Goal: Use online tool/utility: Utilize a website feature to perform a specific function

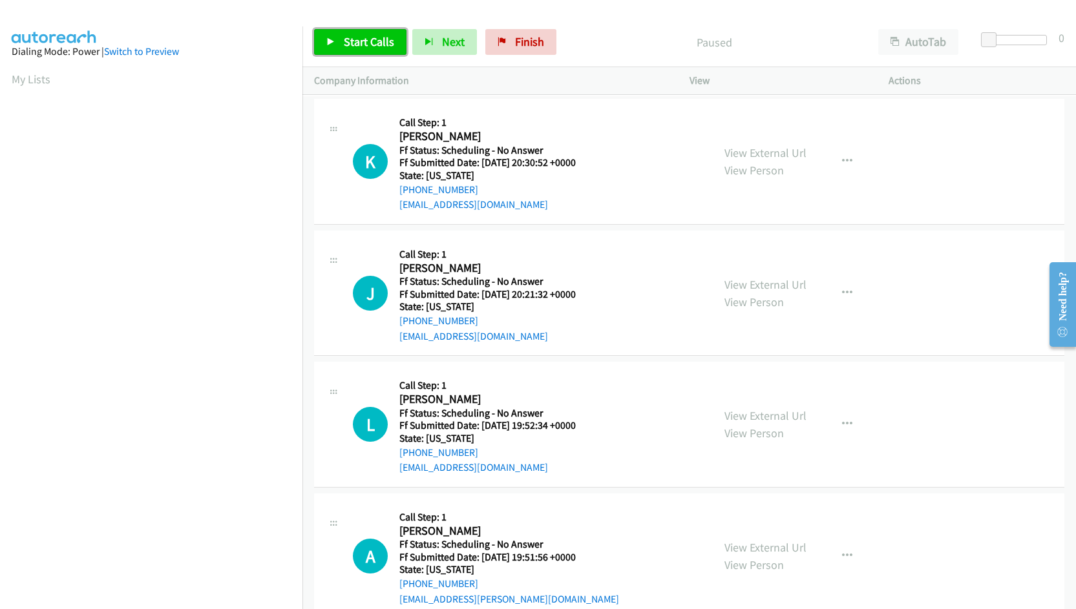
drag, startPoint x: 365, startPoint y: 39, endPoint x: 366, endPoint y: 49, distance: 9.8
click at [365, 39] on span "Start Calls" at bounding box center [369, 41] width 50 height 15
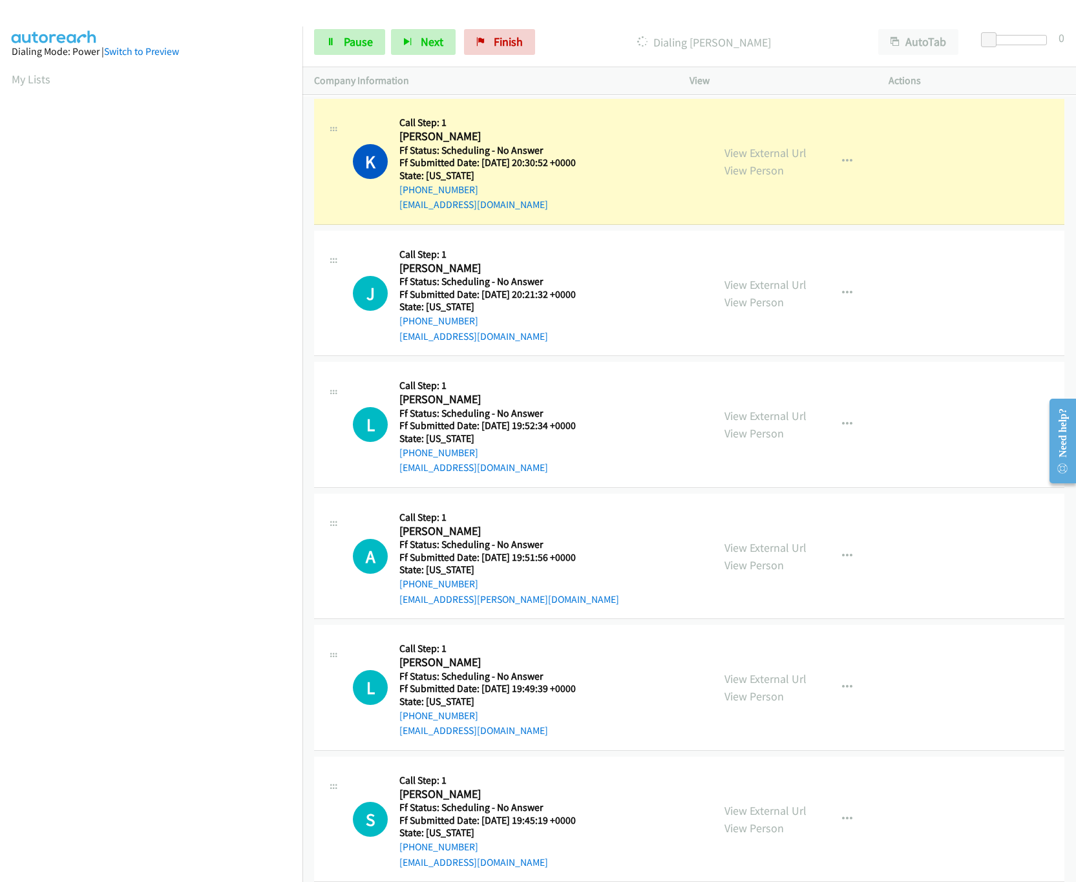
click at [30, 609] on nav "Dialing Mode: Power | Switch to Preview My Lists" at bounding box center [151, 467] width 303 height 882
click at [770, 156] on link "View External Url" at bounding box center [765, 152] width 82 height 15
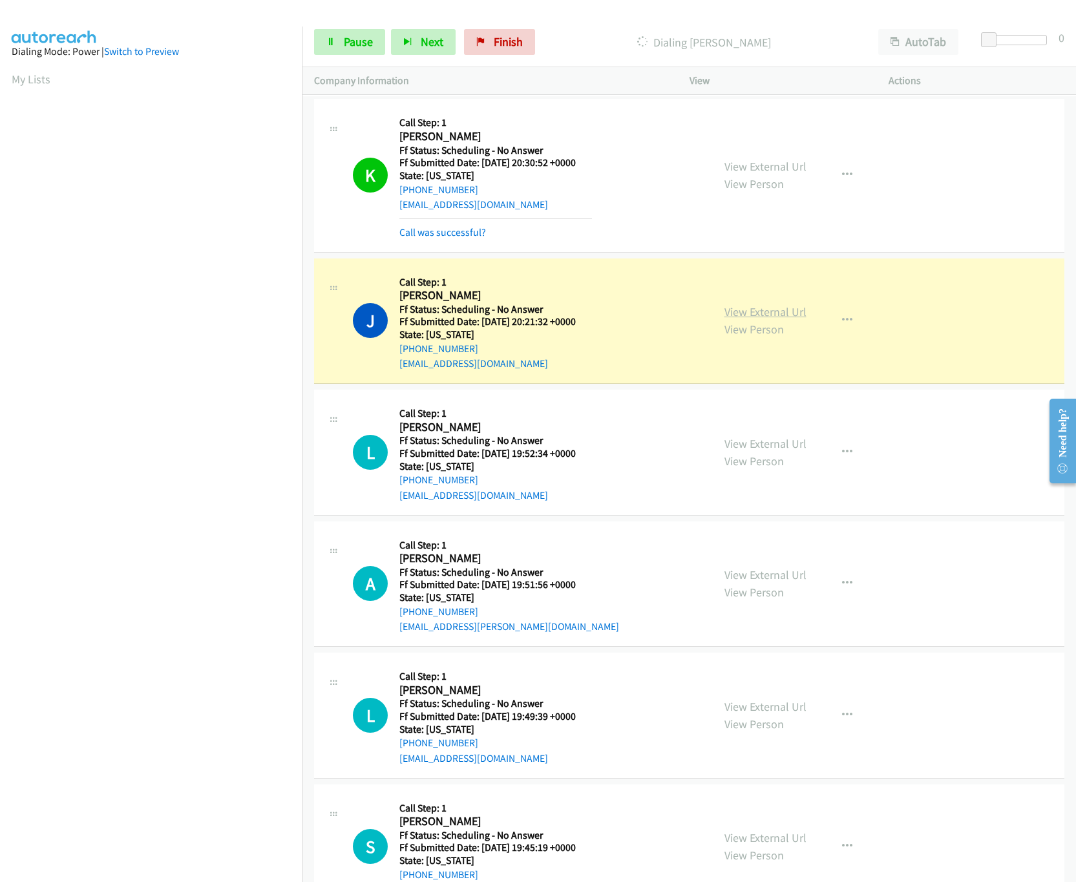
click at [756, 311] on link "View External Url" at bounding box center [765, 311] width 82 height 15
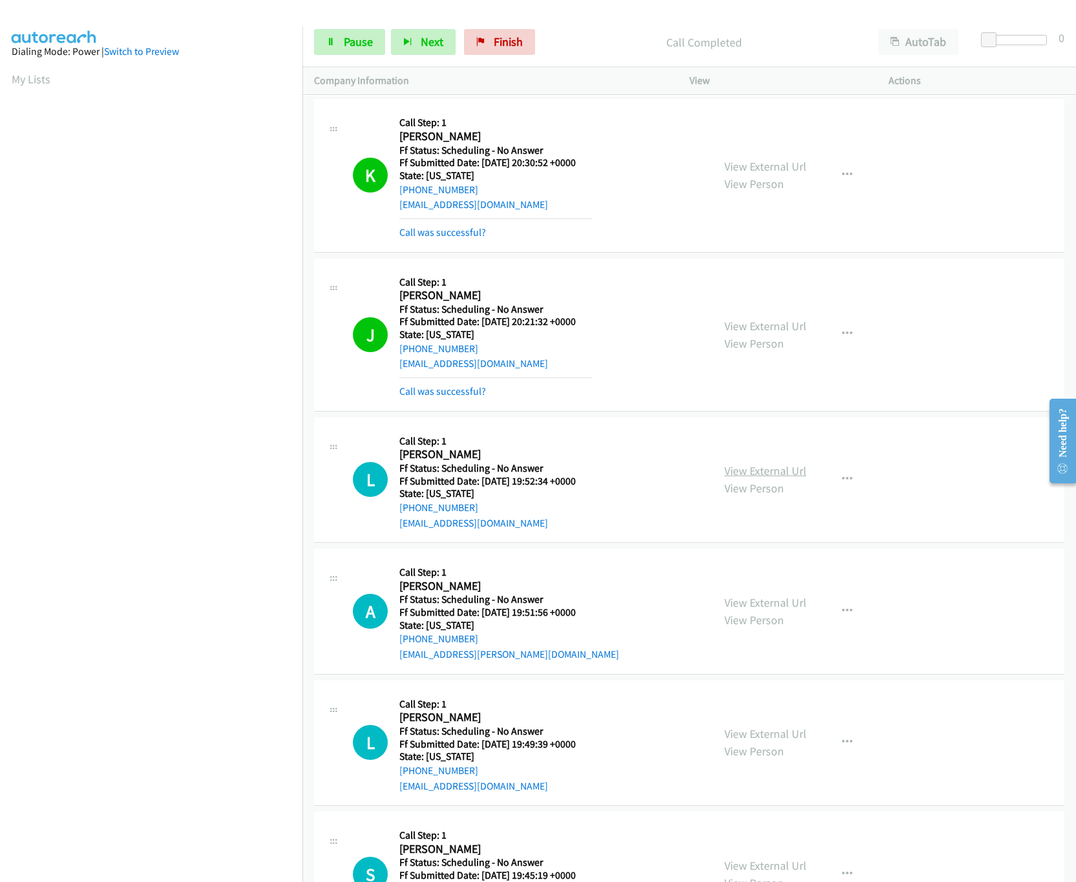
click at [739, 464] on link "View External Url" at bounding box center [765, 470] width 82 height 15
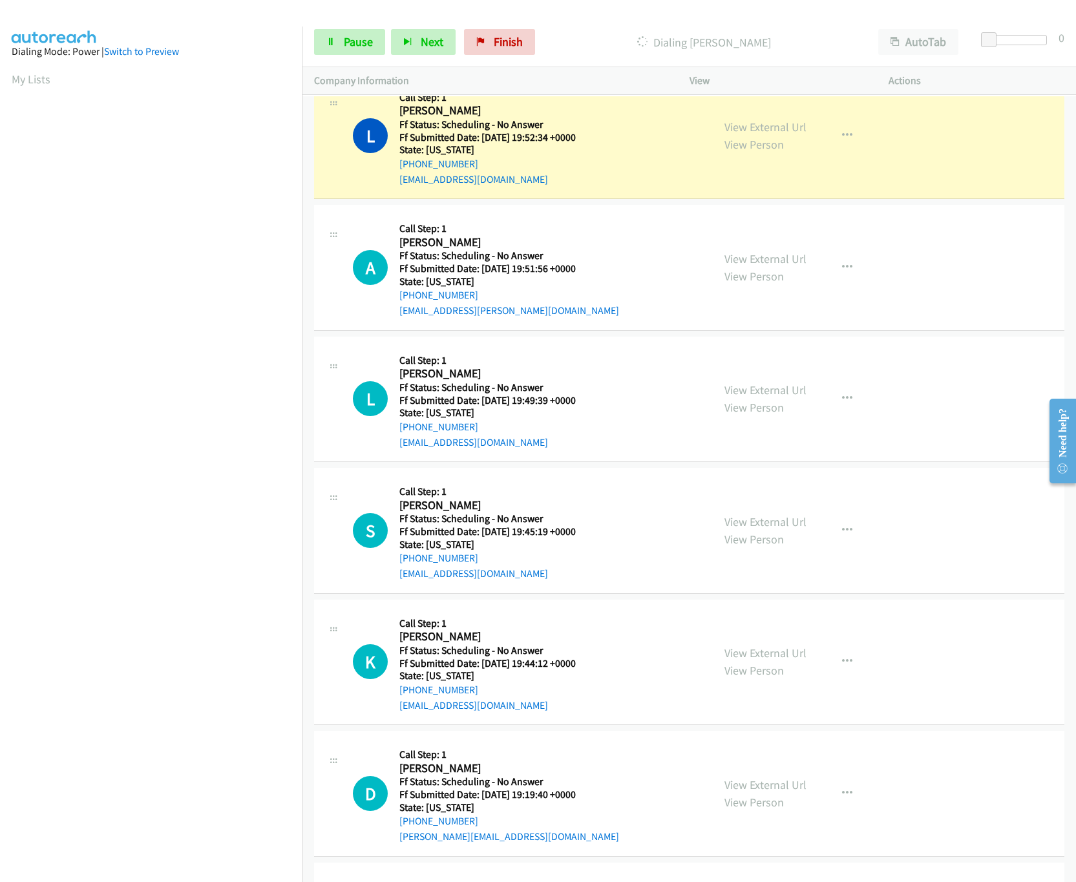
scroll to position [388, 0]
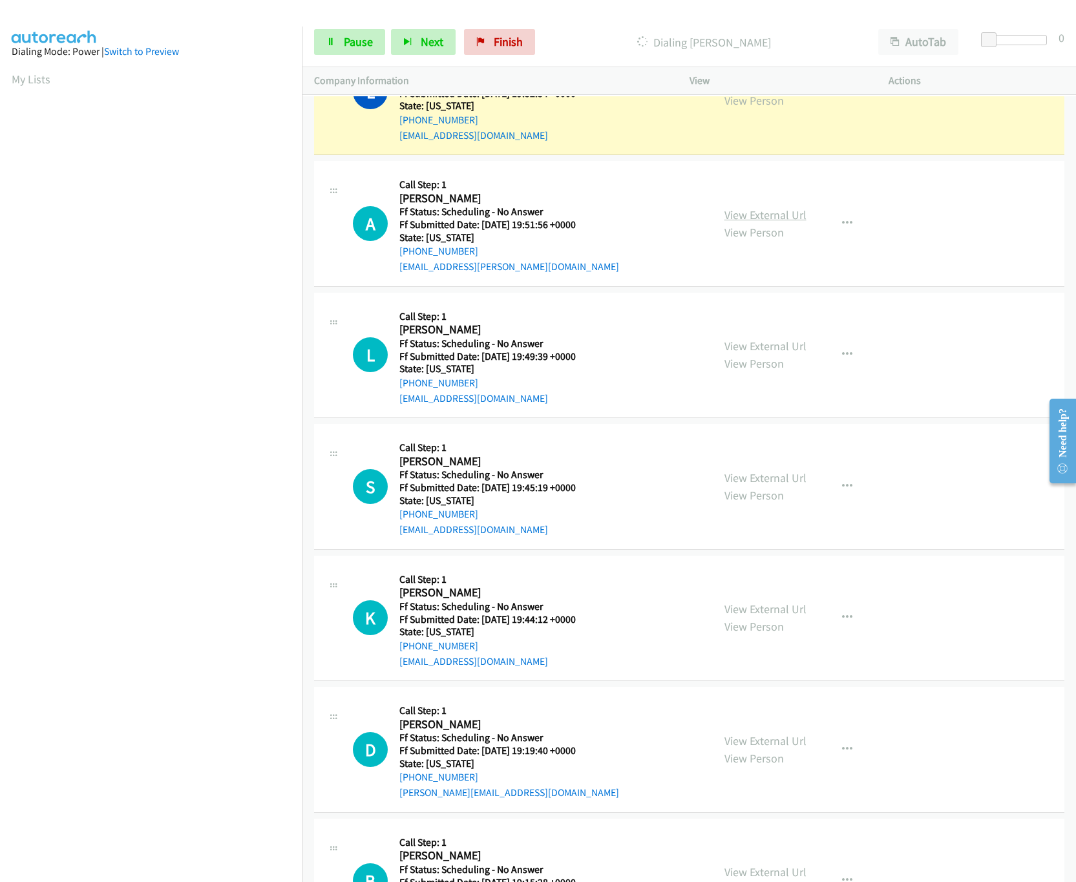
click at [767, 213] on link "View External Url" at bounding box center [765, 214] width 82 height 15
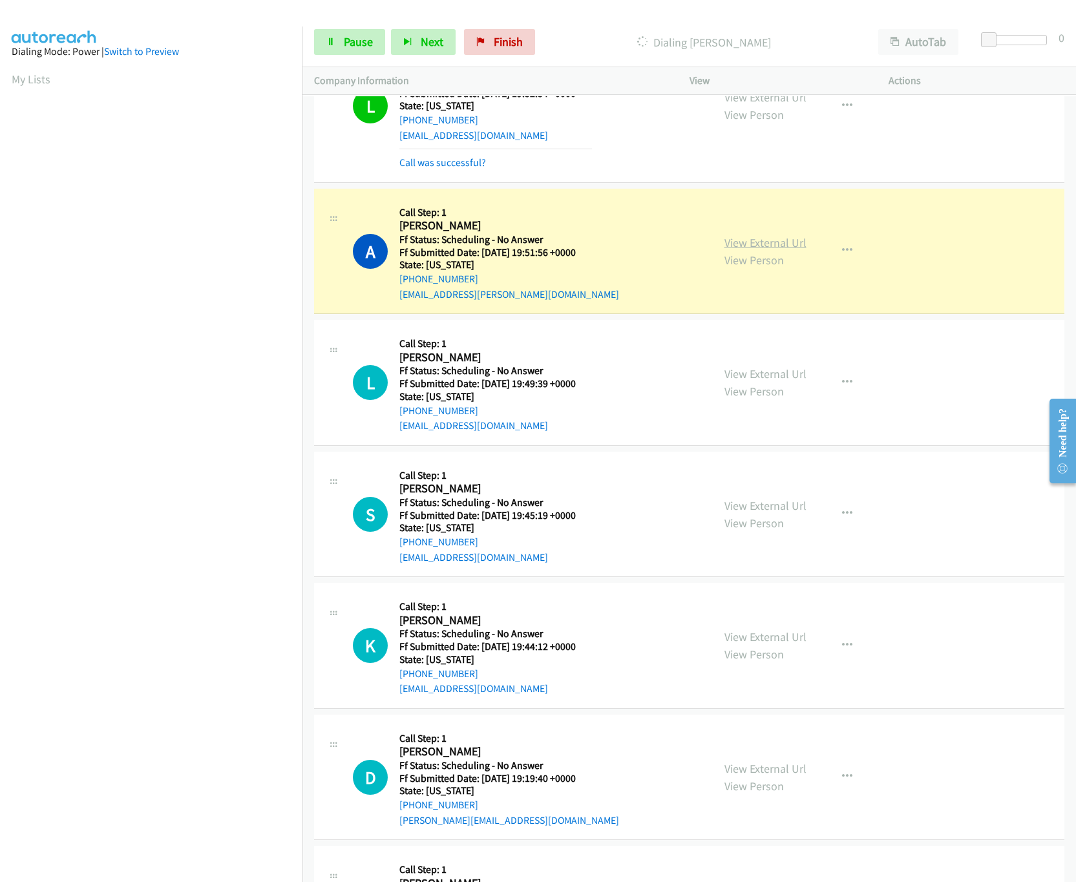
scroll to position [401, 0]
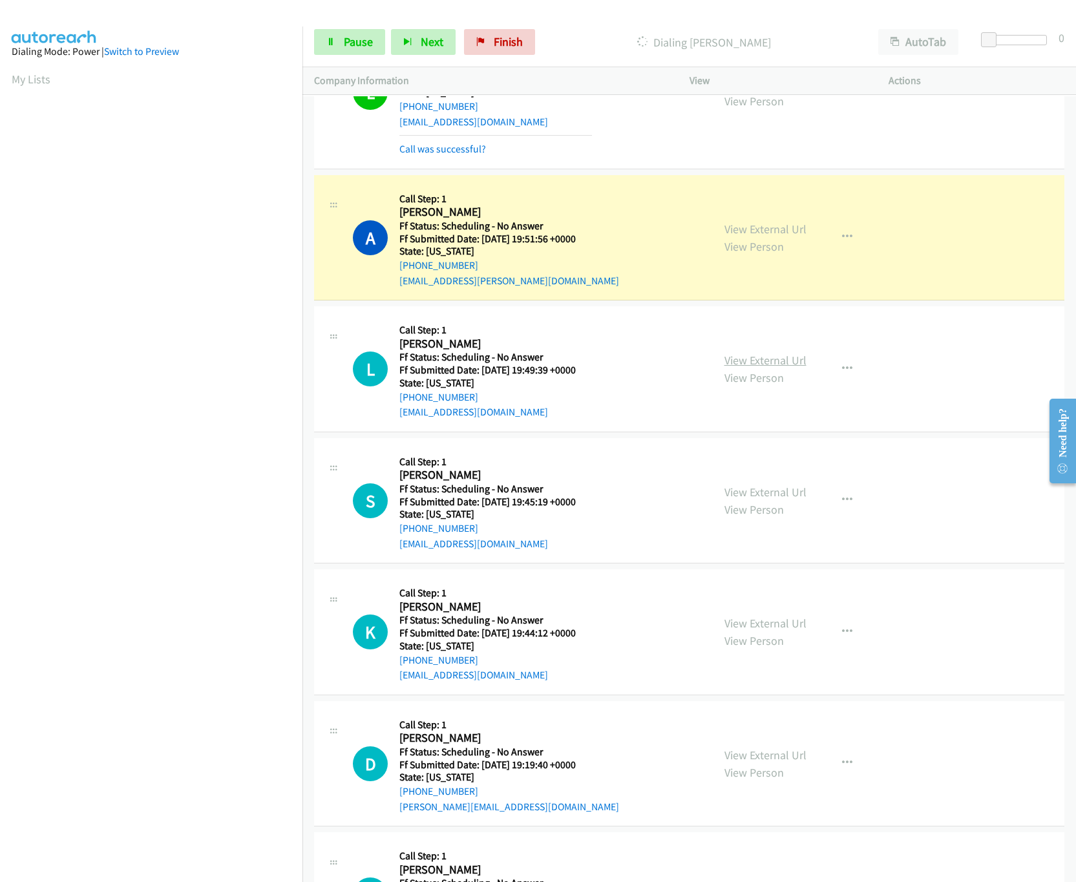
click at [758, 357] on link "View External Url" at bounding box center [765, 360] width 82 height 15
click at [165, 609] on nav "Dialing Mode: Power | Switch to Preview My Lists" at bounding box center [151, 467] width 303 height 882
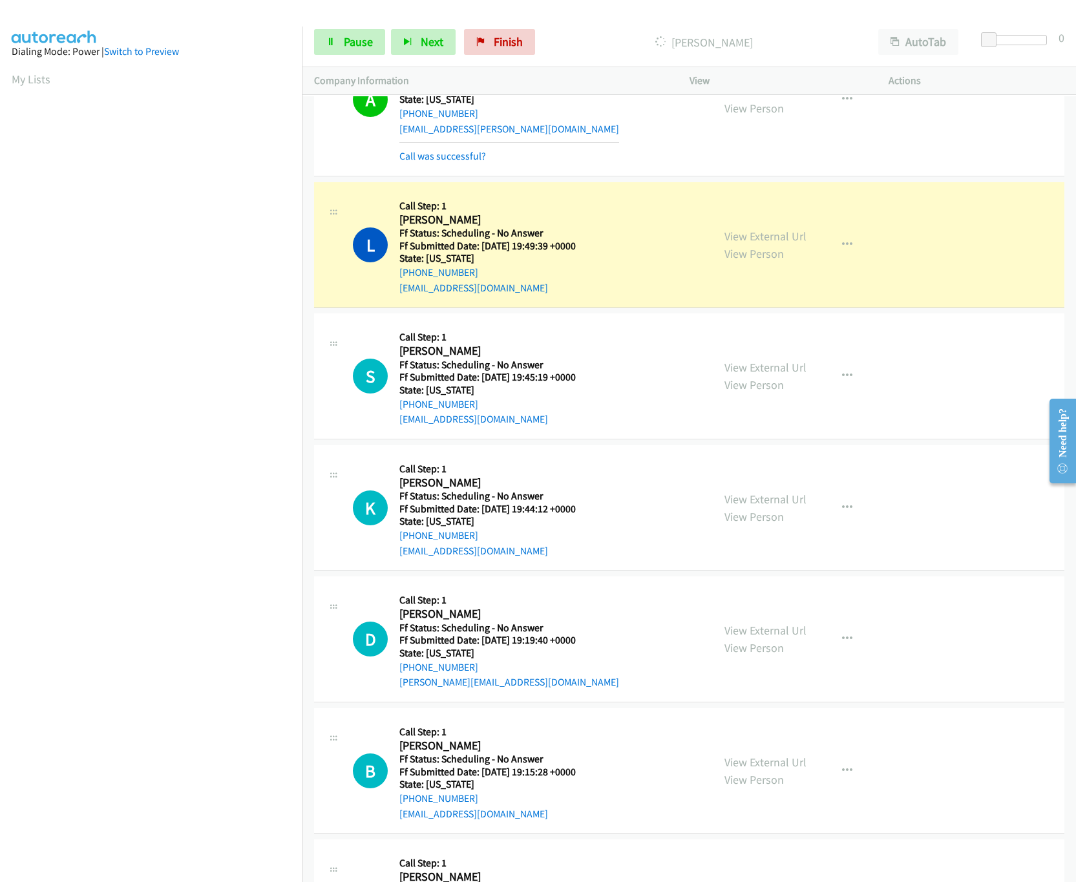
scroll to position [660, 0]
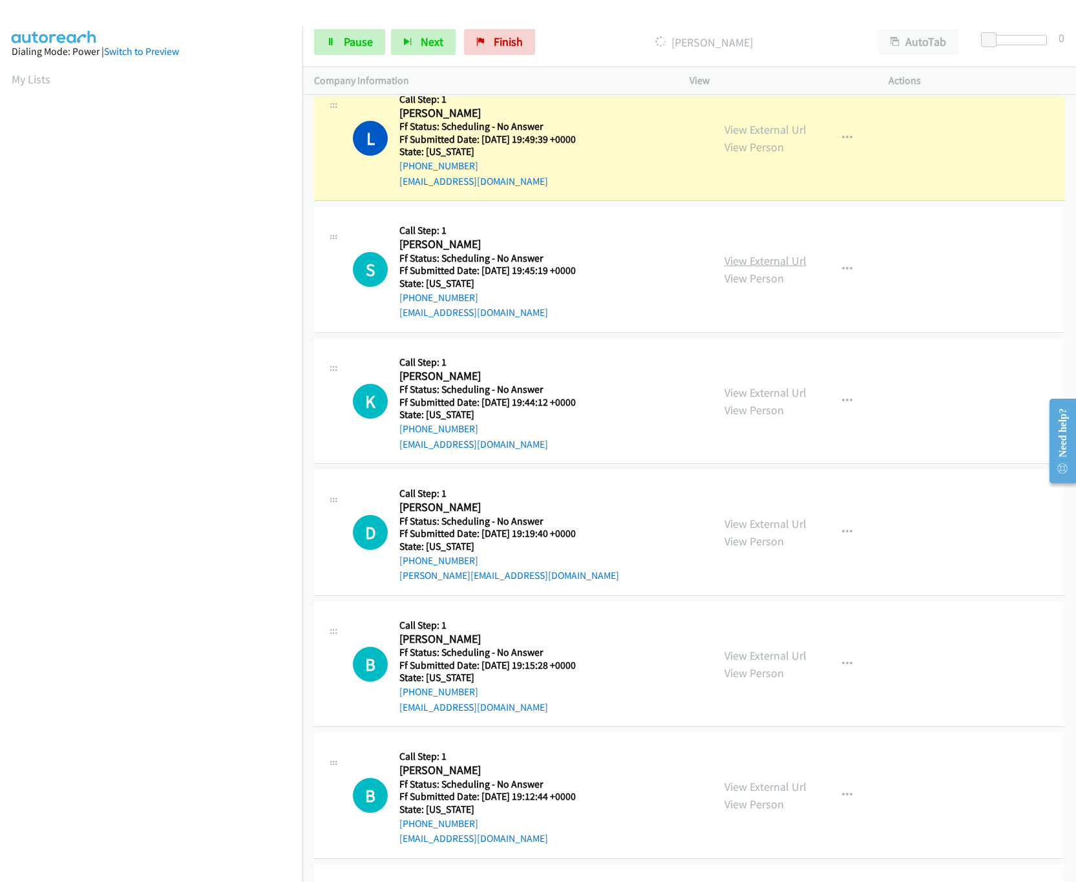
click at [760, 266] on link "View External Url" at bounding box center [765, 260] width 82 height 15
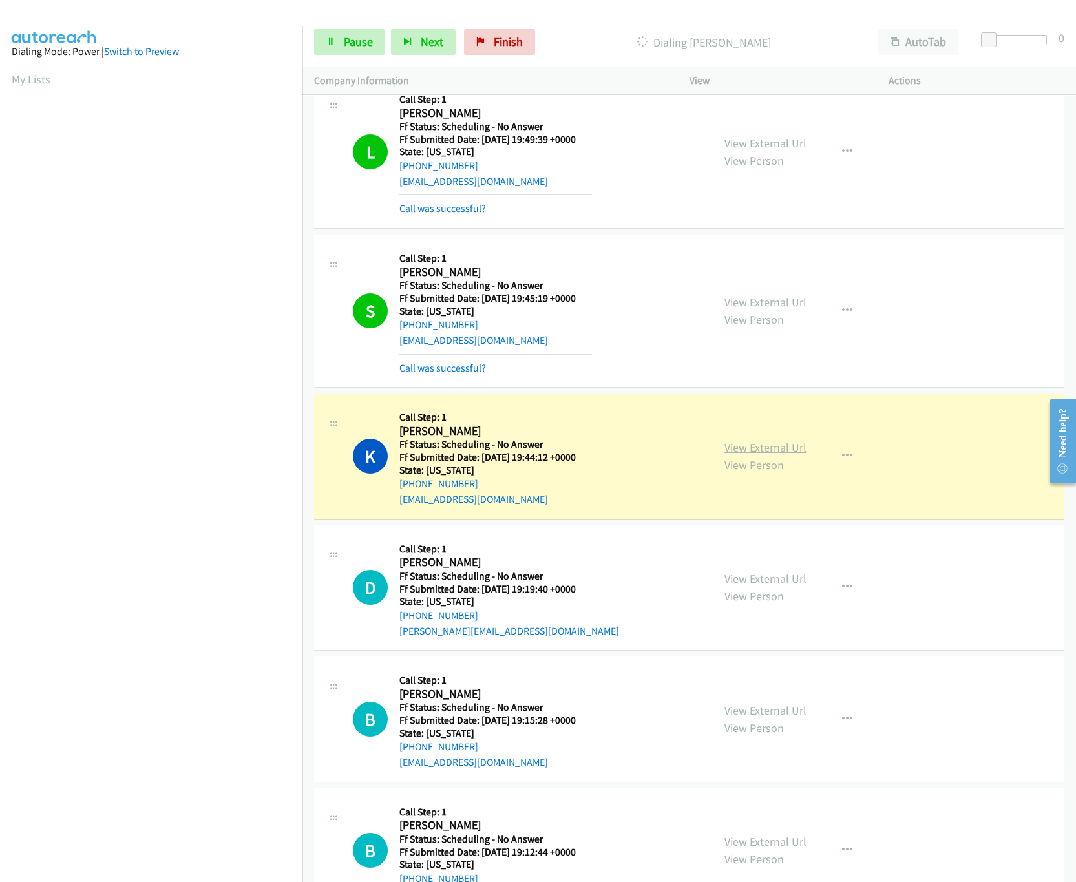
click at [743, 450] on link "View External Url" at bounding box center [765, 447] width 82 height 15
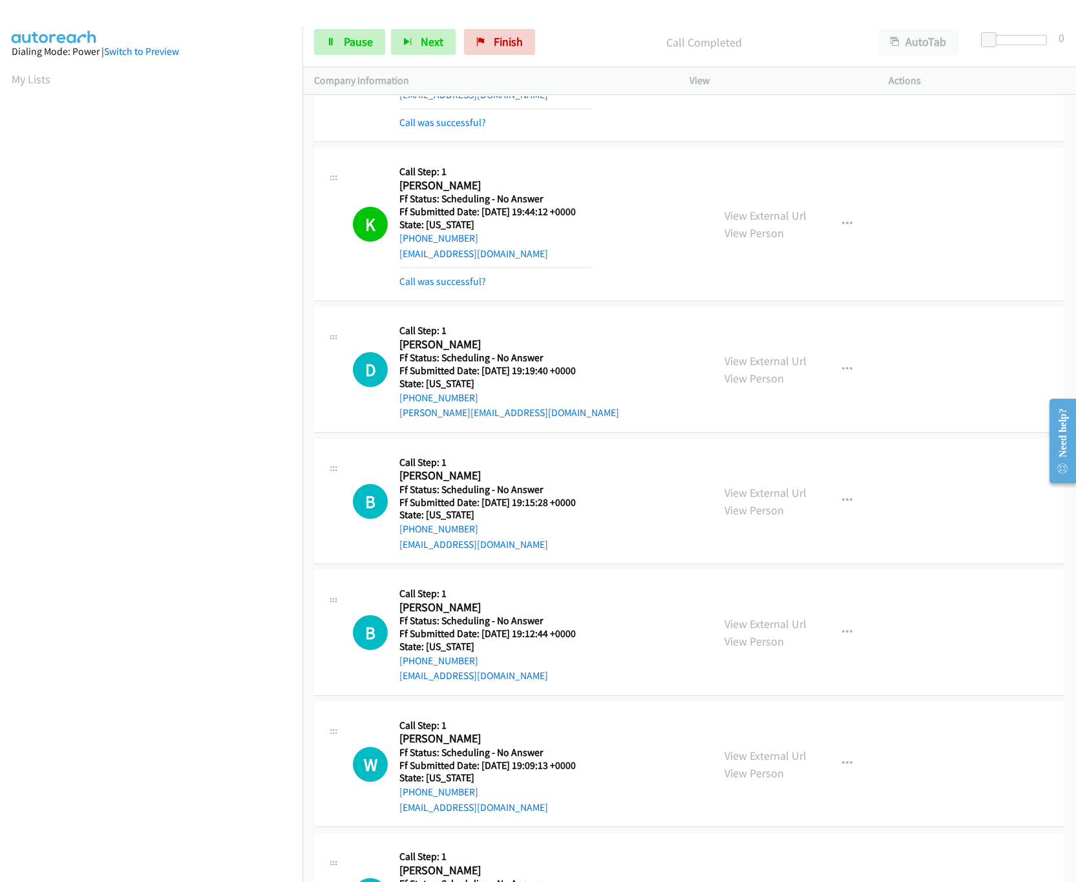
scroll to position [917, 0]
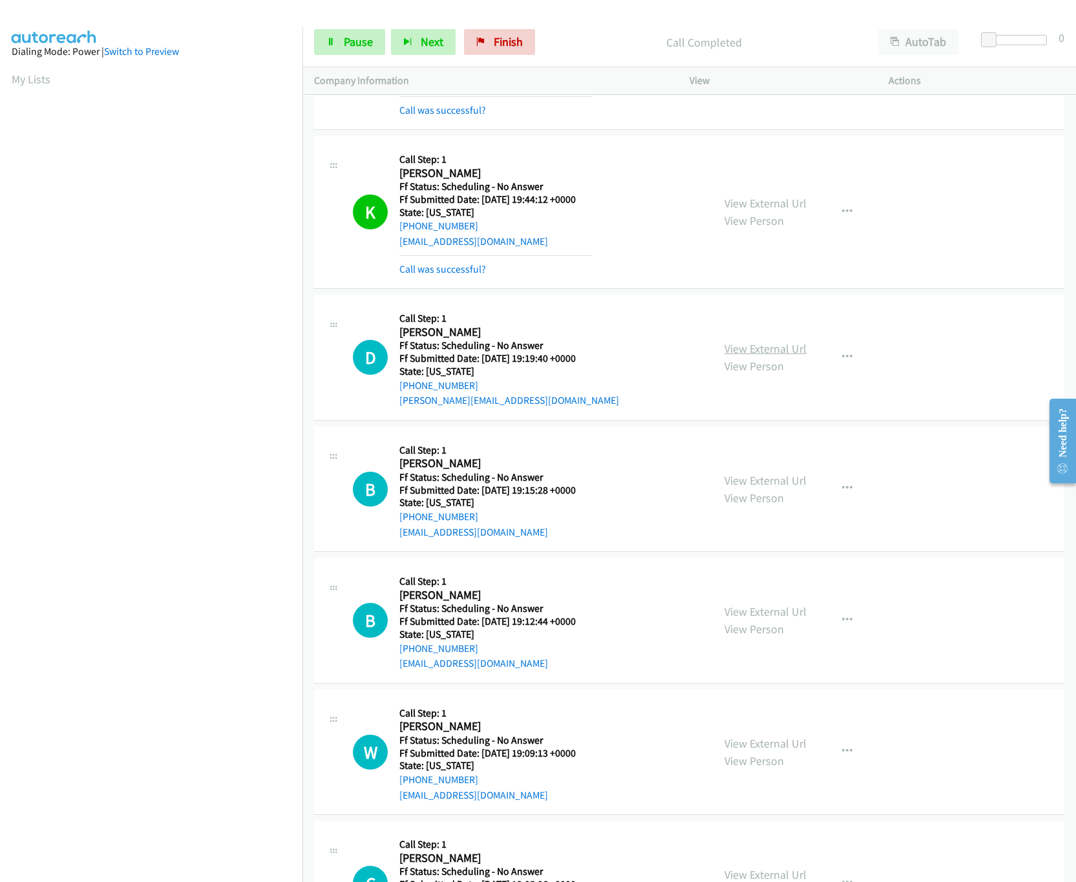
click at [724, 351] on link "View External Url" at bounding box center [765, 348] width 82 height 15
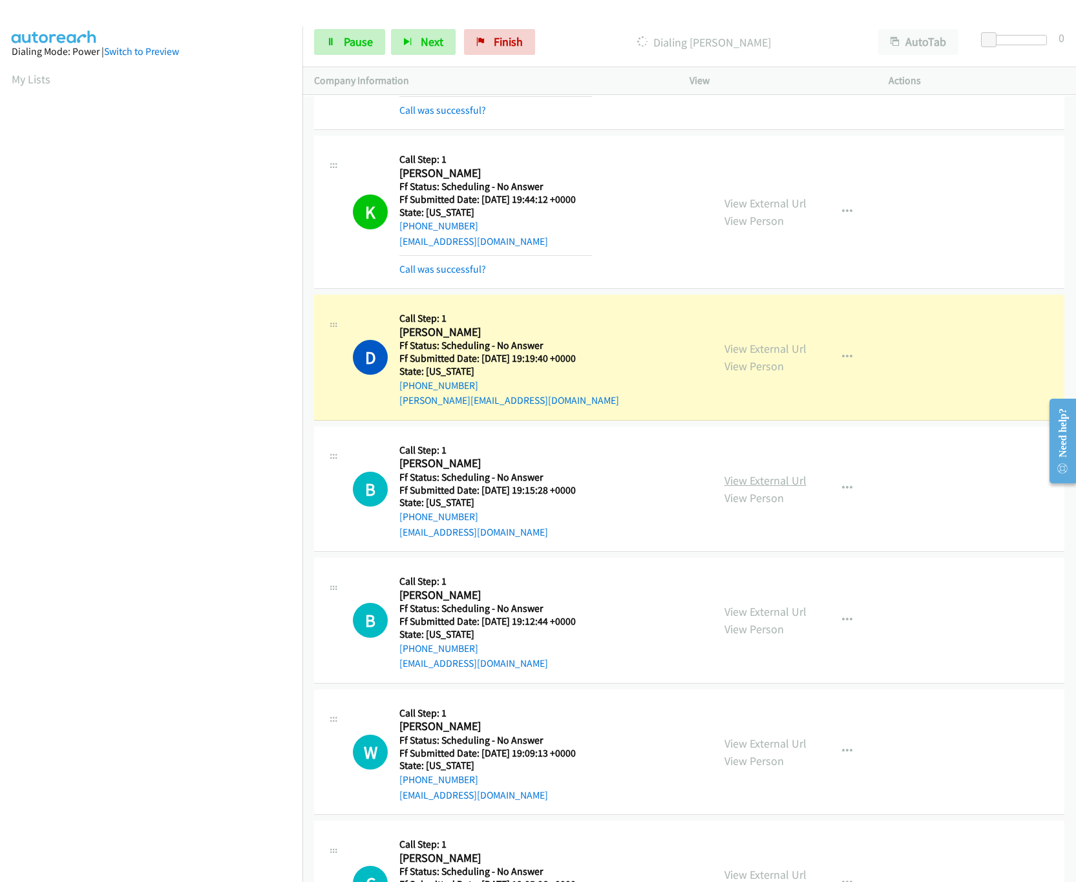
click at [764, 487] on link "View External Url" at bounding box center [765, 480] width 82 height 15
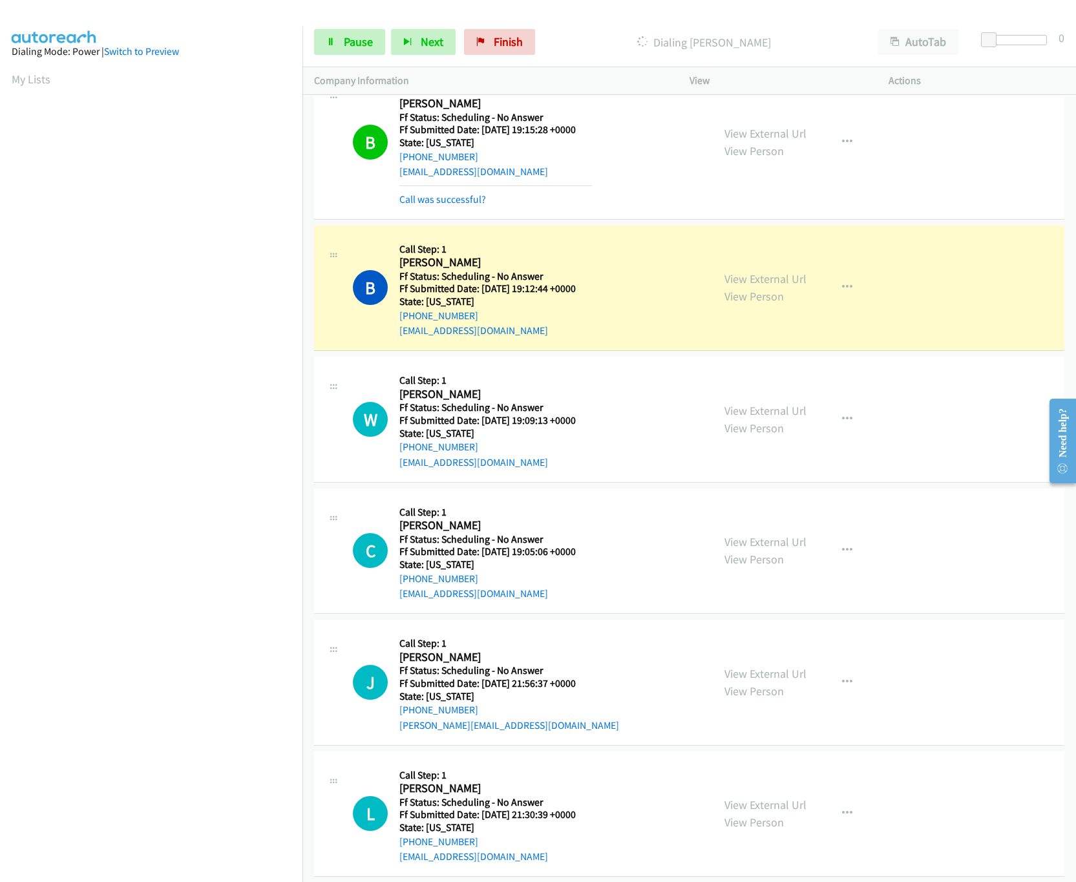
scroll to position [1176, 0]
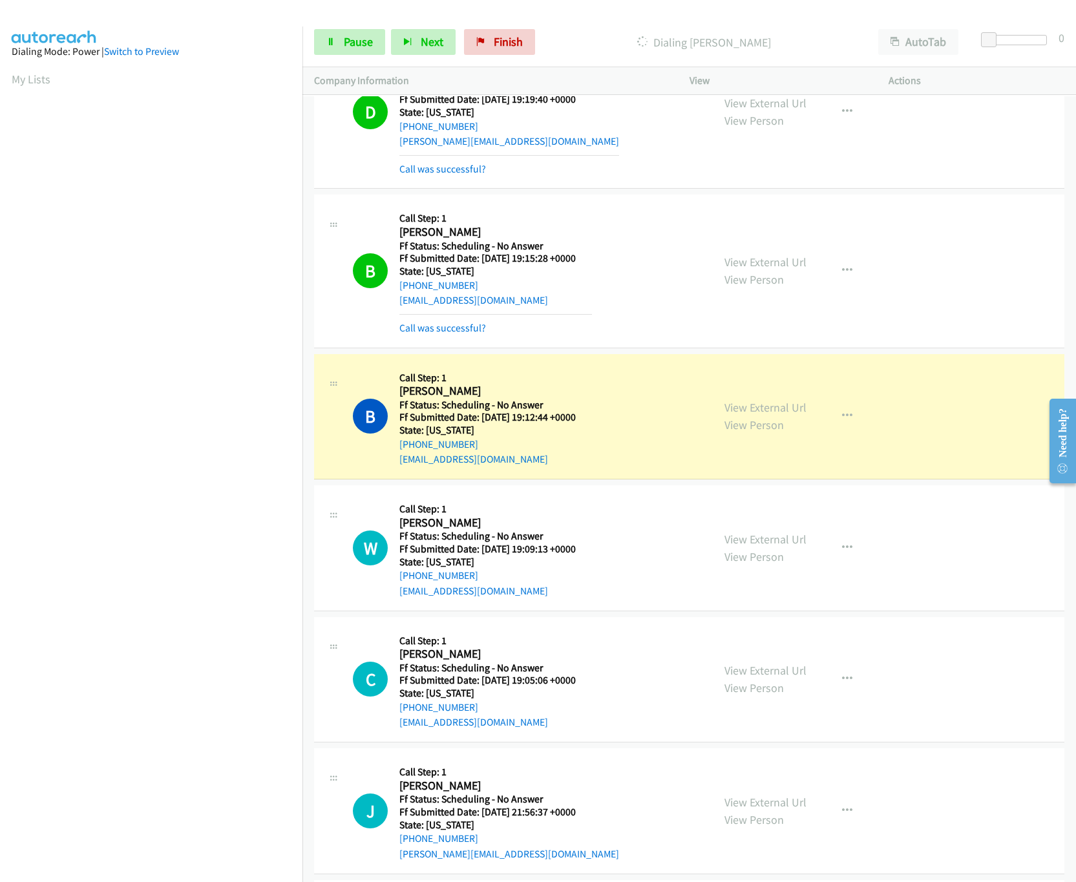
click at [611, 394] on div "B Callback Scheduled Call Step: 1 [PERSON_NAME] America/Los_Angeles Ff Status: …" at bounding box center [527, 417] width 348 height 102
click at [724, 405] on link "View External Url" at bounding box center [765, 407] width 82 height 15
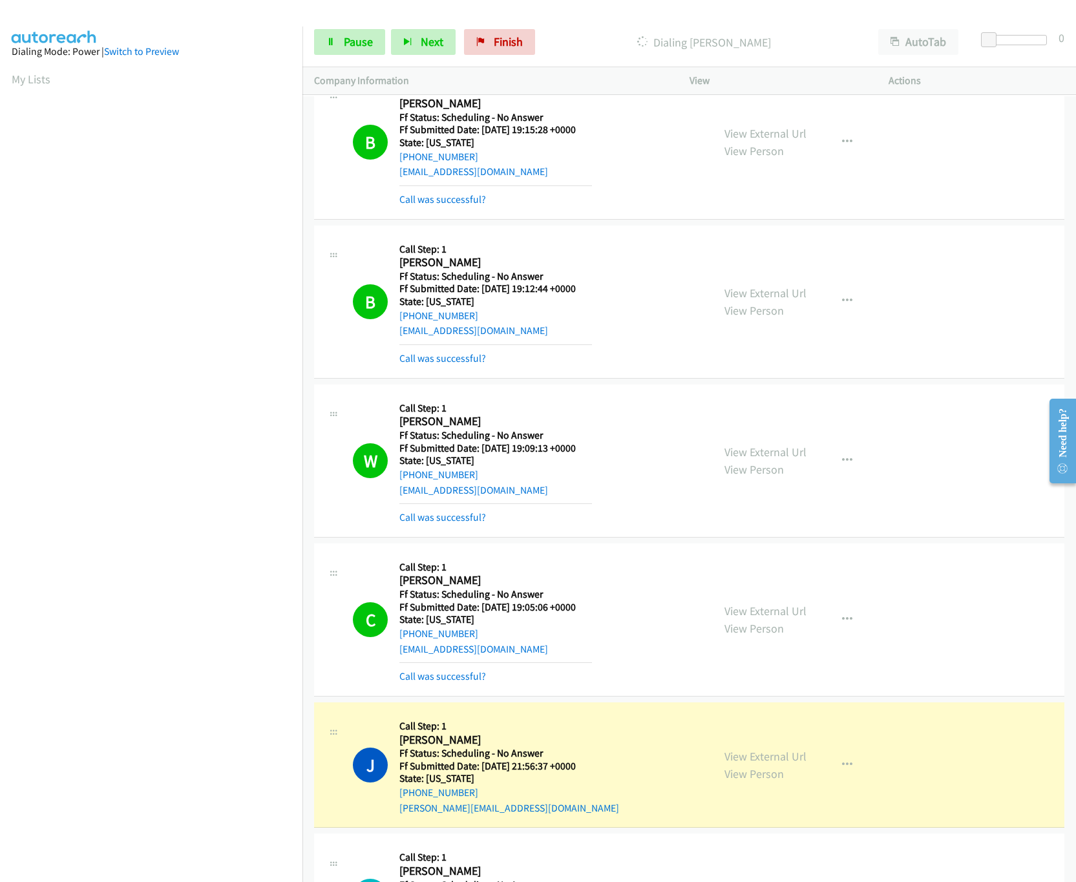
scroll to position [1435, 0]
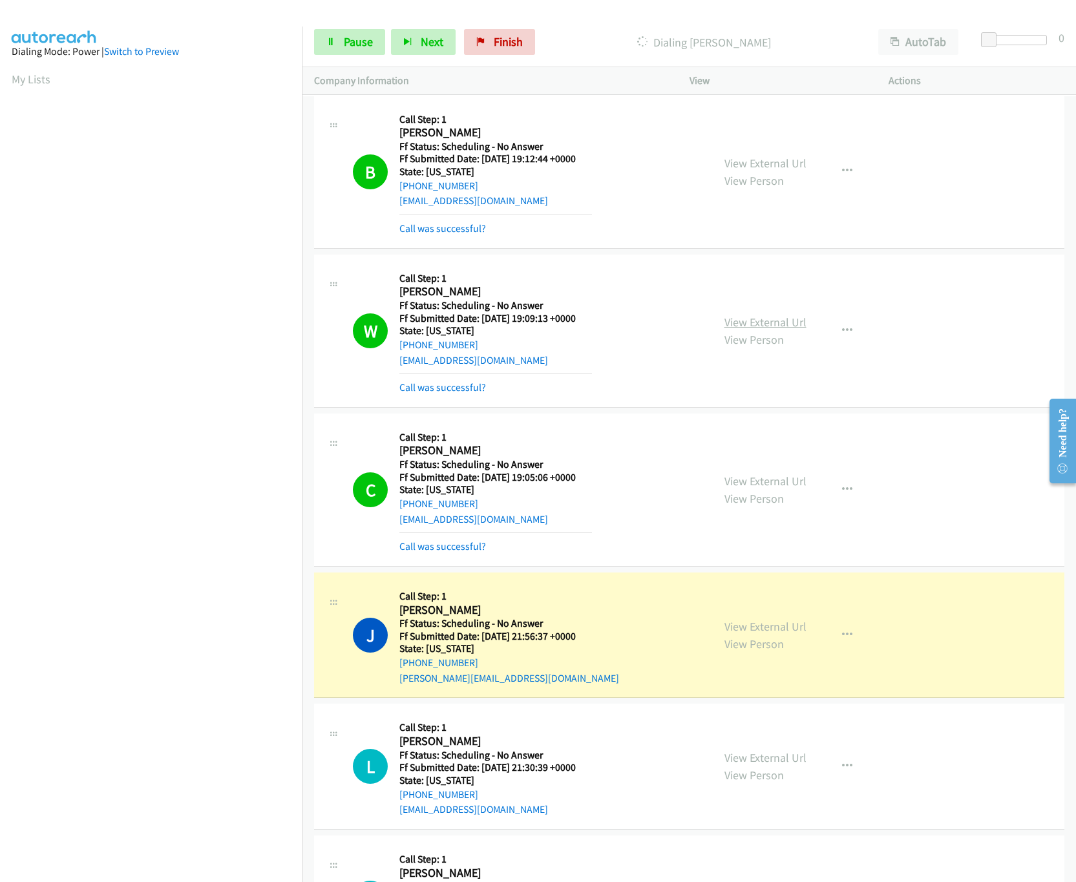
click at [775, 329] on link "View External Url" at bounding box center [765, 322] width 82 height 15
click at [746, 488] on link "View External Url" at bounding box center [765, 481] width 82 height 15
click at [756, 609] on link "View External Url" at bounding box center [765, 626] width 82 height 15
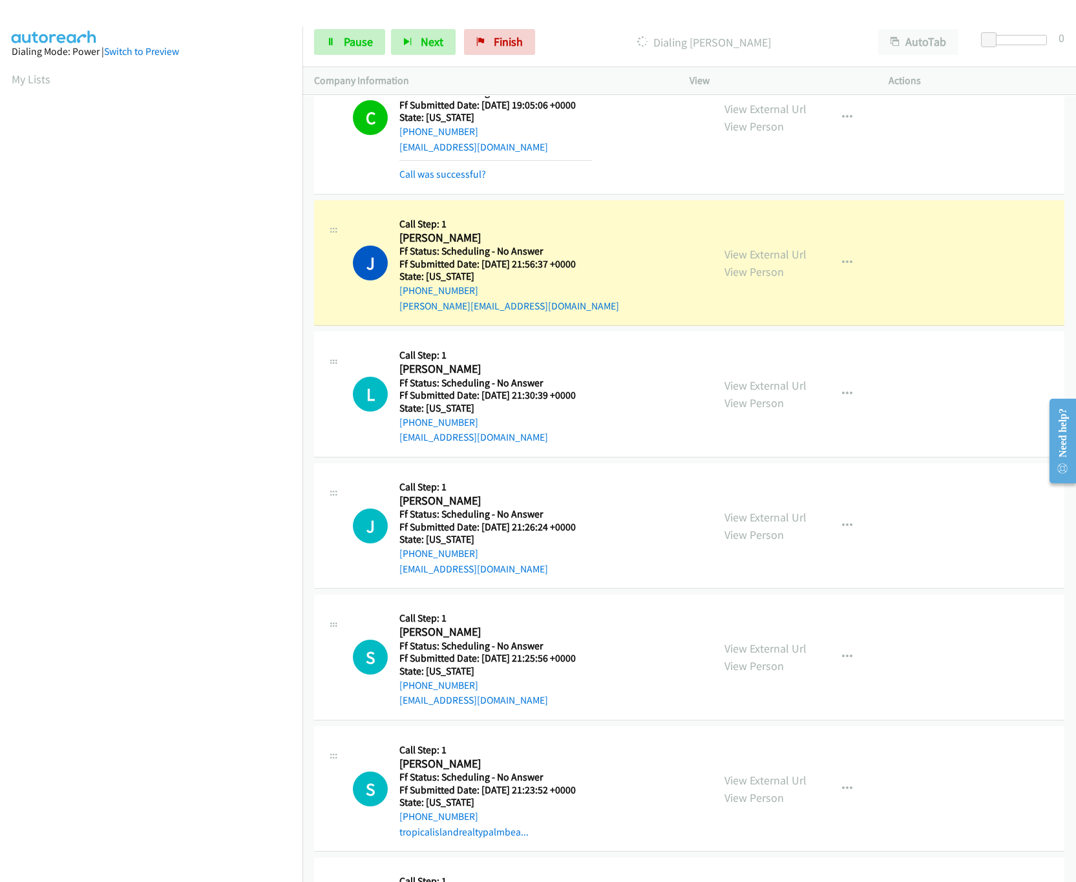
scroll to position [1822, 0]
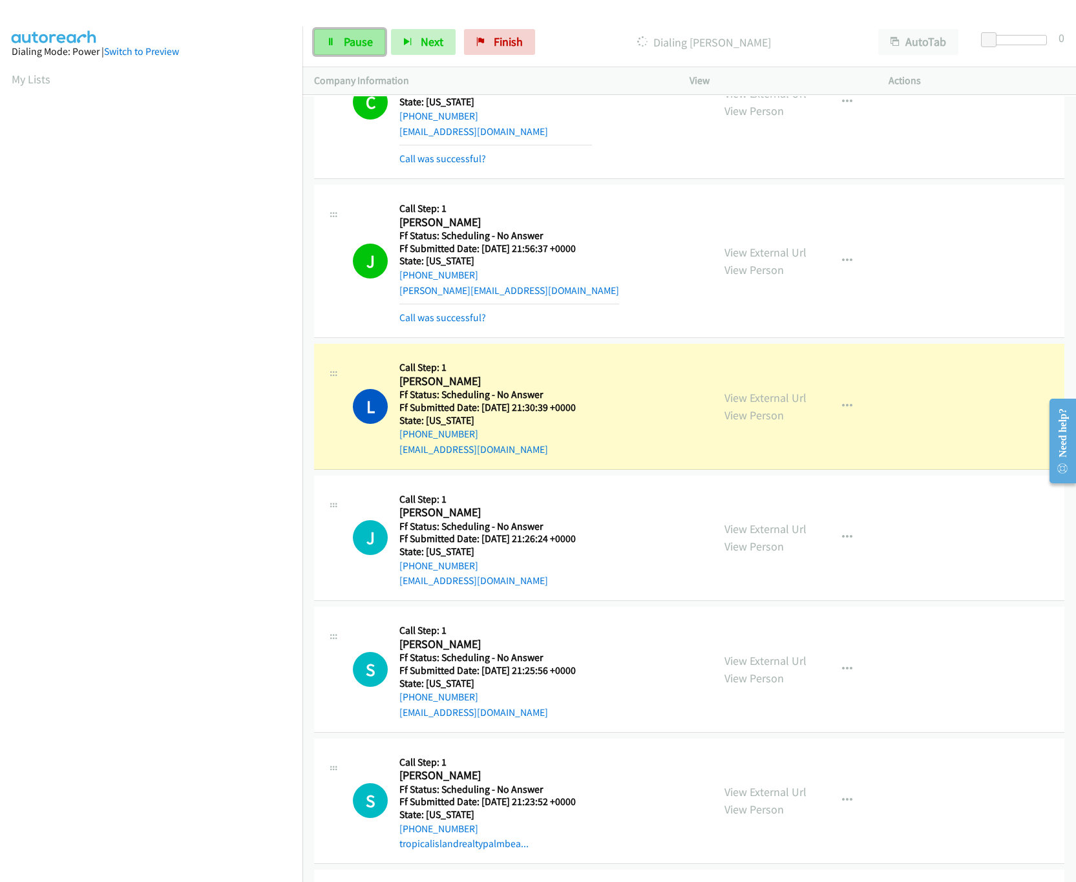
click at [326, 29] on link "Pause" at bounding box center [349, 42] width 71 height 26
click at [758, 403] on link "View External Url" at bounding box center [765, 397] width 82 height 15
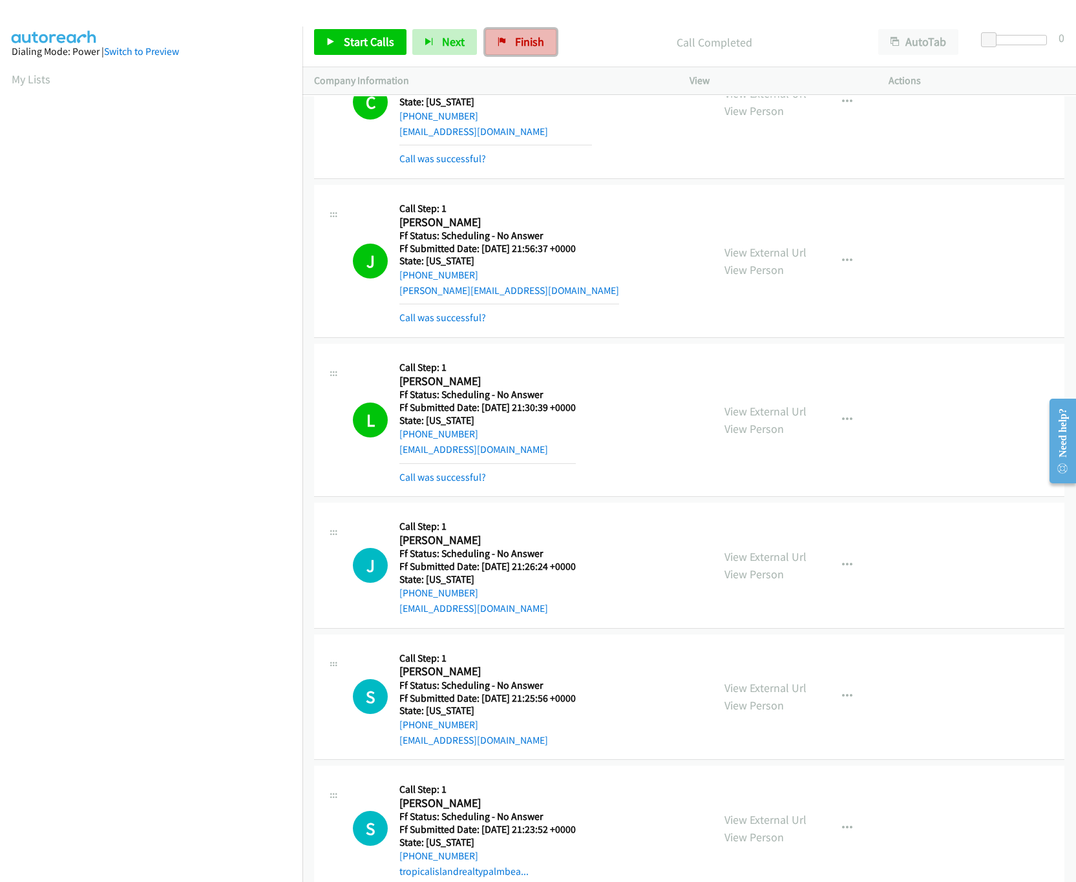
click at [506, 30] on link "Finish" at bounding box center [520, 42] width 71 height 26
